Goal: Information Seeking & Learning: Learn about a topic

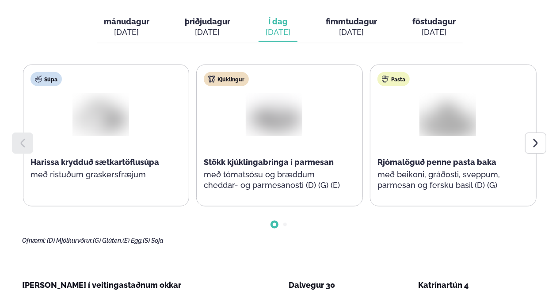
scroll to position [354, 0]
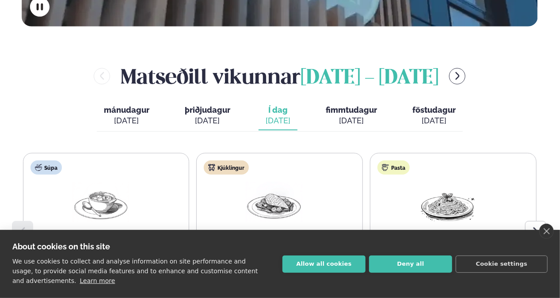
click at [392, 260] on button "Deny all" at bounding box center [410, 264] width 83 height 17
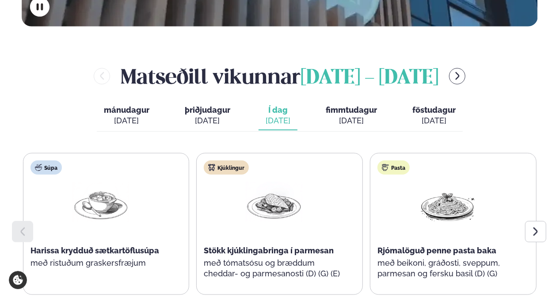
click at [351, 105] on span "fimmtudagur" at bounding box center [351, 109] width 51 height 9
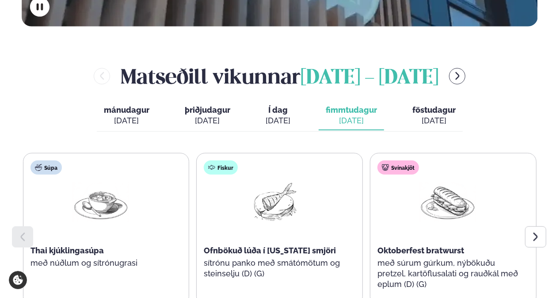
click at [281, 105] on span "Í dag" at bounding box center [278, 110] width 25 height 11
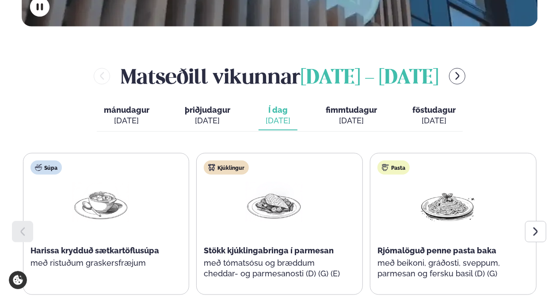
click at [526, 98] on div "[PERSON_NAME] [DATE] - [DATE] [PERSON_NAME]. [DATE] þriðjudagur þri. [DATE] Í d…" at bounding box center [279, 197] width 515 height 271
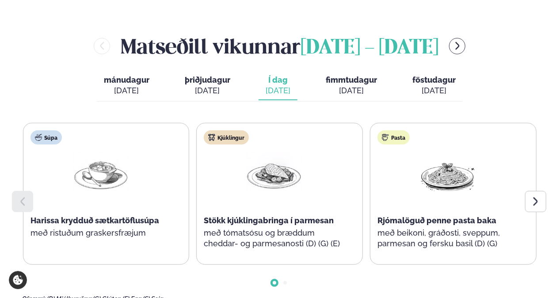
scroll to position [398, 0]
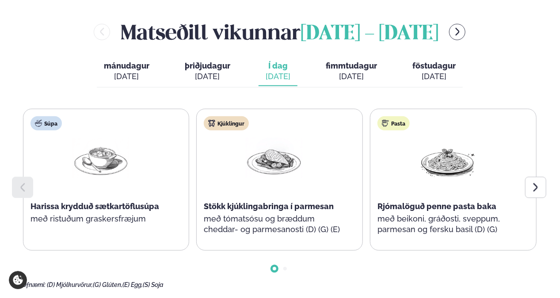
click at [338, 61] on span "fimmtudagur" at bounding box center [351, 65] width 51 height 9
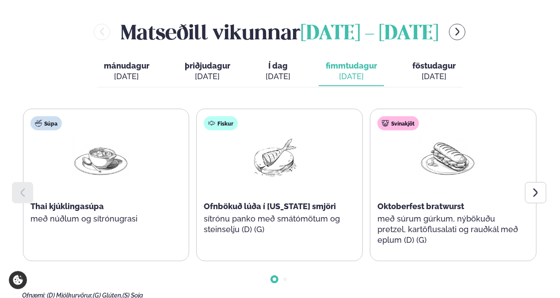
click at [538, 187] on icon at bounding box center [536, 192] width 11 height 11
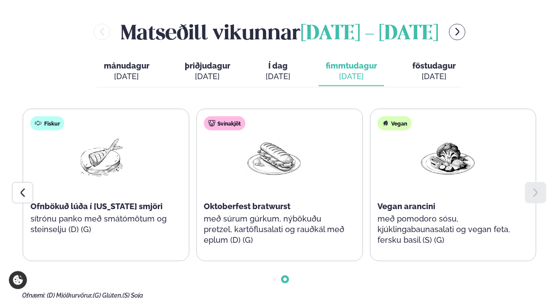
click at [23, 189] on icon at bounding box center [22, 193] width 4 height 8
